Goal: Check status: Check status

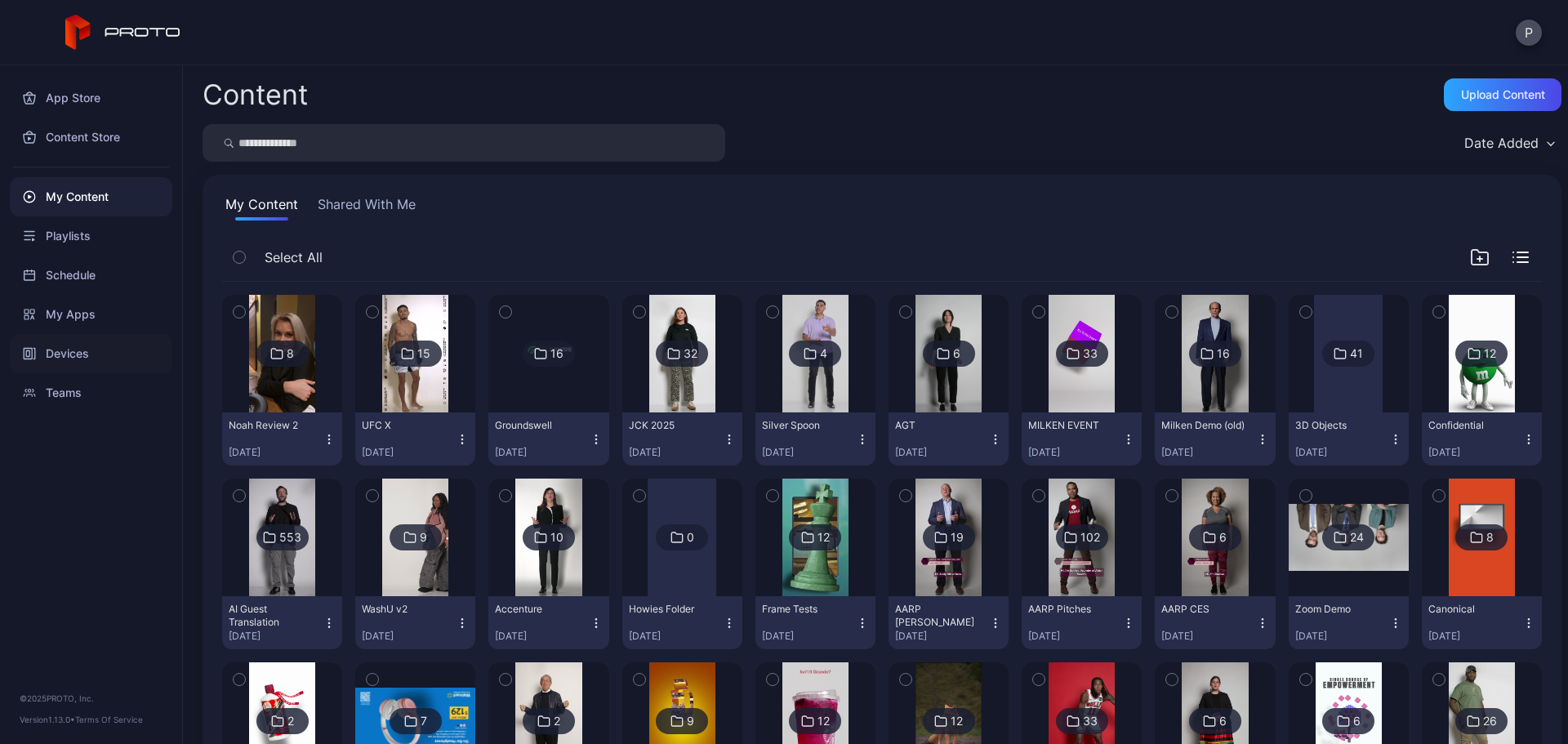
click at [120, 357] on div "Devices" at bounding box center [91, 353] width 162 height 39
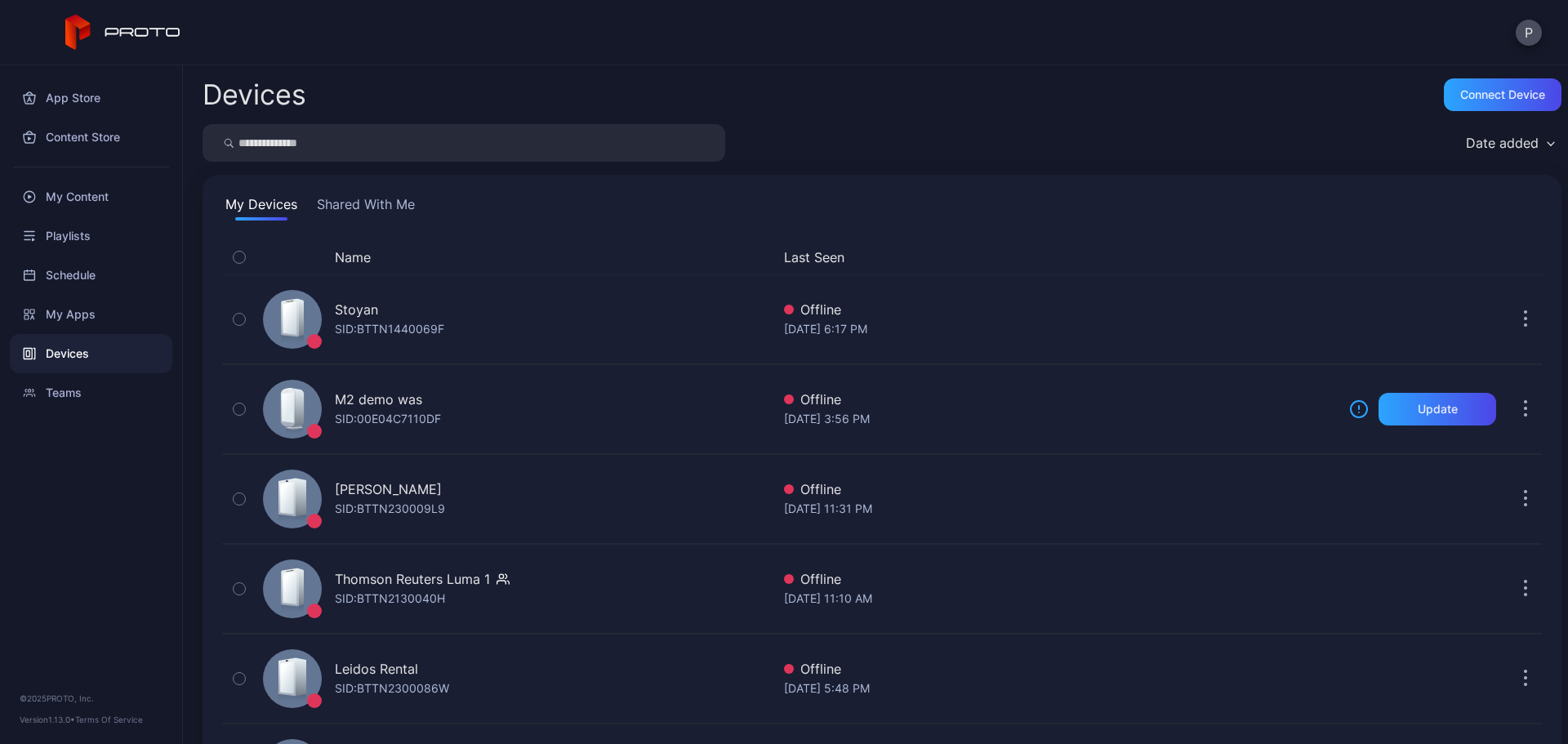
click at [397, 139] on input "search" at bounding box center [464, 142] width 522 height 38
type input "**"
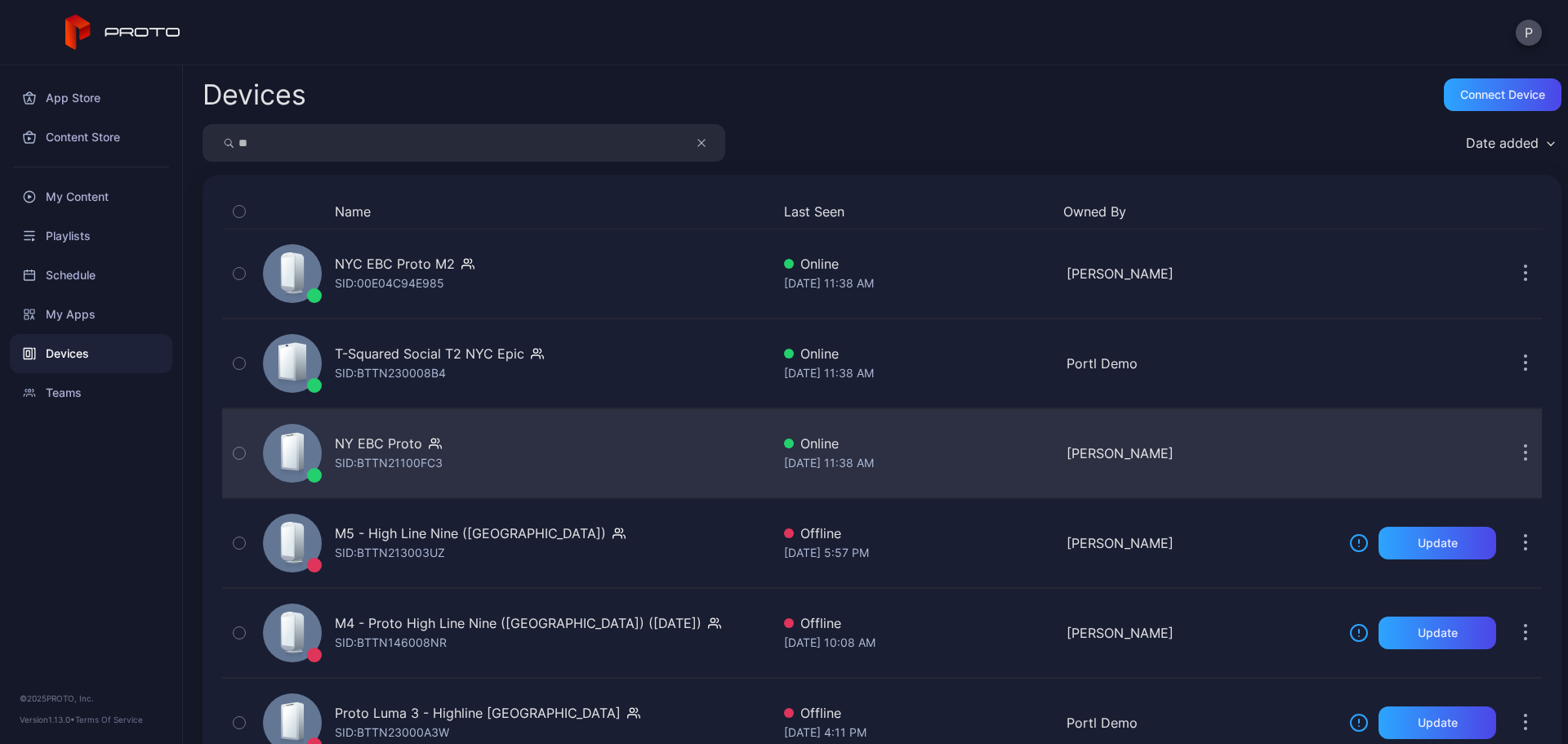
click at [659, 432] on div "NY EBC Proto SID: BTTN21100FC3" at bounding box center [514, 452] width 515 height 81
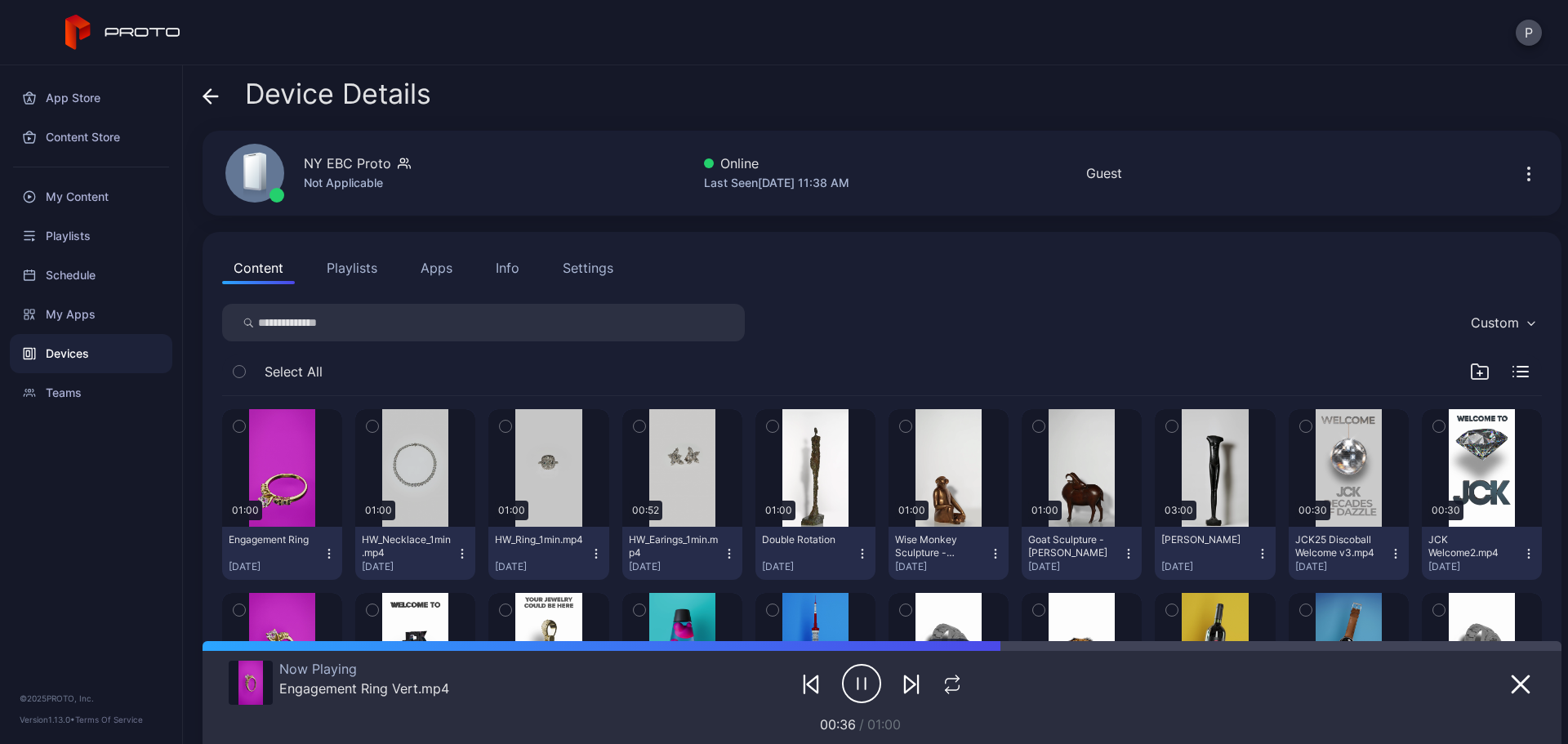
click at [222, 99] on div "Device Details" at bounding box center [317, 98] width 229 height 39
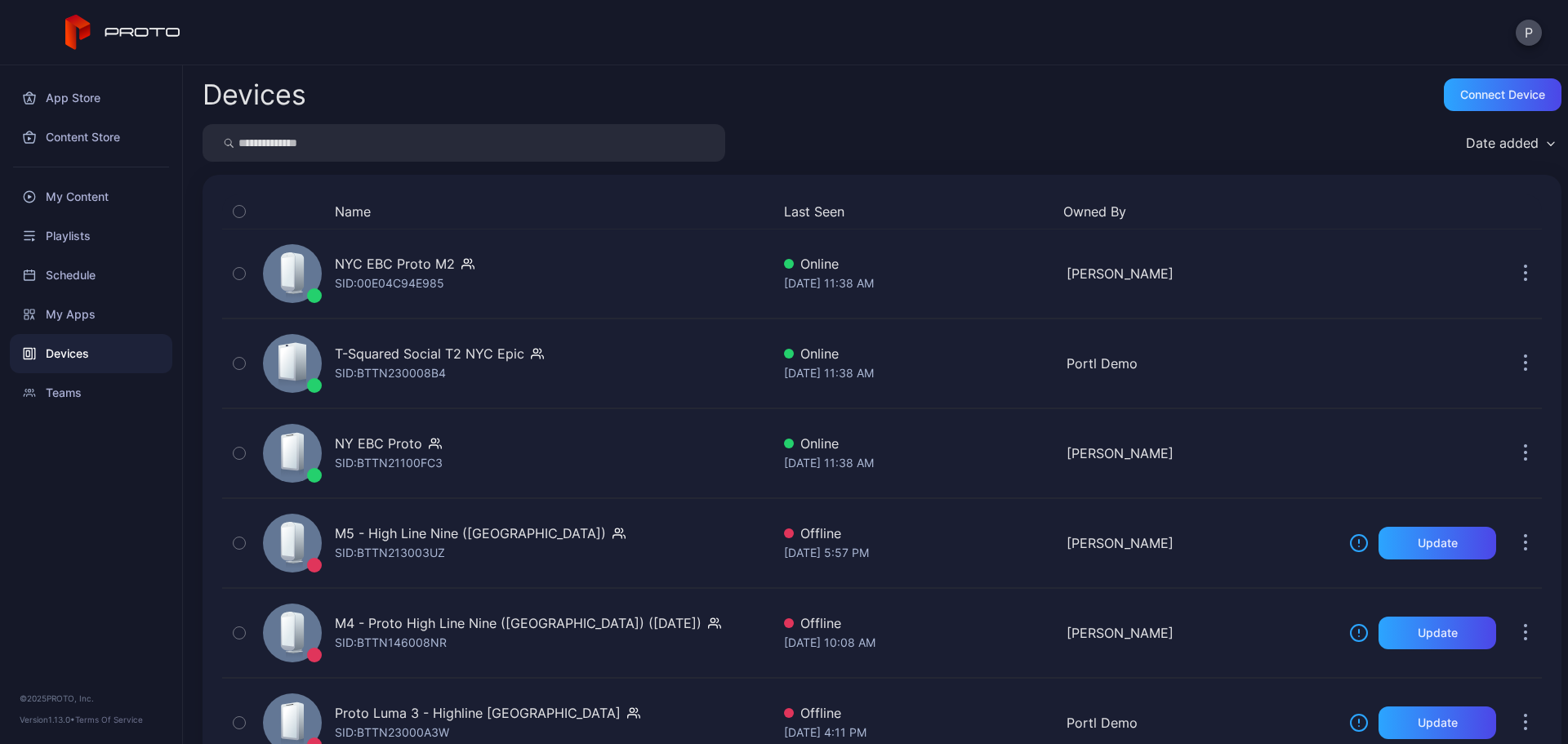
click at [474, 159] on input "search" at bounding box center [464, 142] width 522 height 38
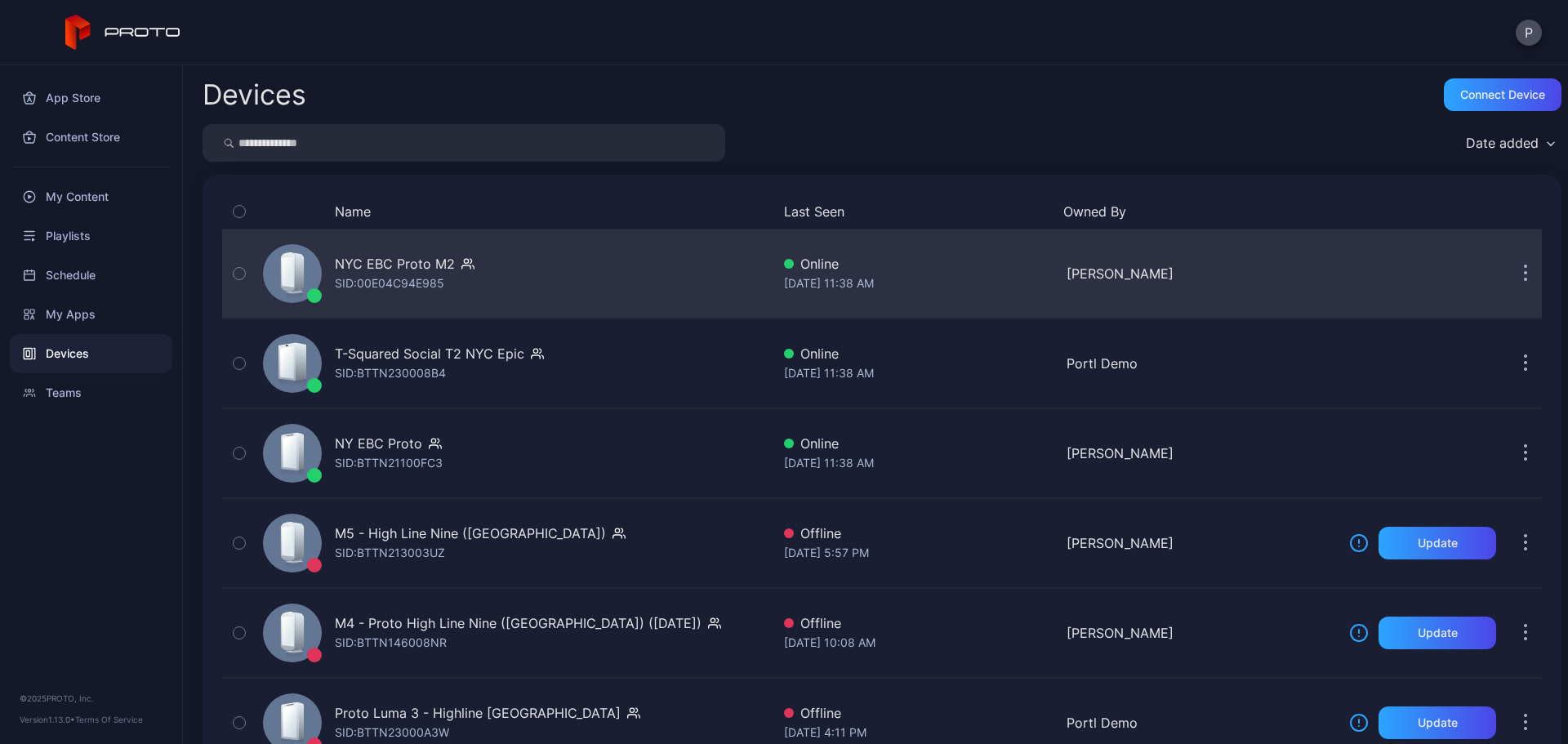
click at [566, 245] on div "NYC EBC Proto M2 SID: 00E04C94E985" at bounding box center [514, 272] width 515 height 81
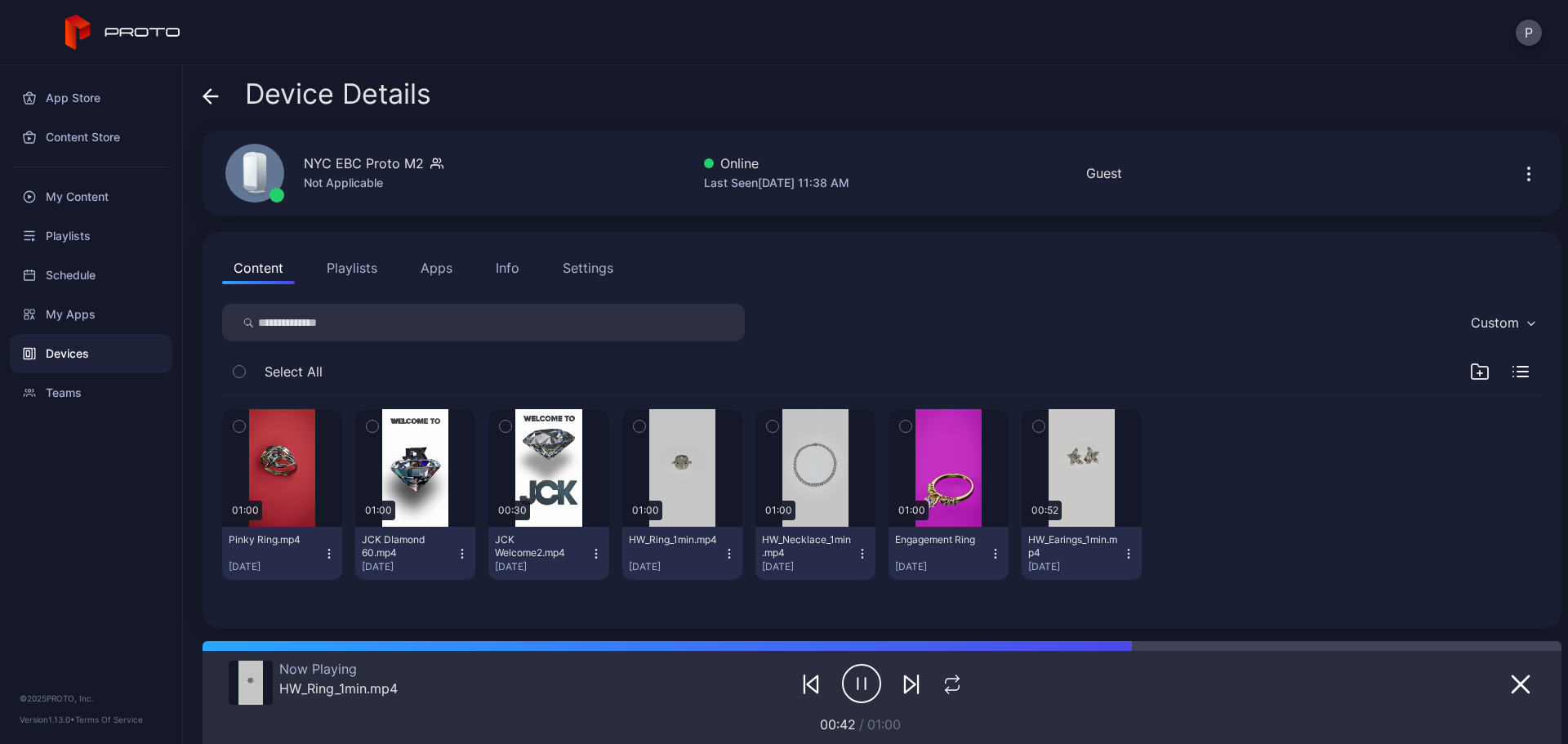
click at [223, 87] on div "Device Details" at bounding box center [317, 98] width 229 height 39
